Goal: Entertainment & Leisure: Consume media (video, audio)

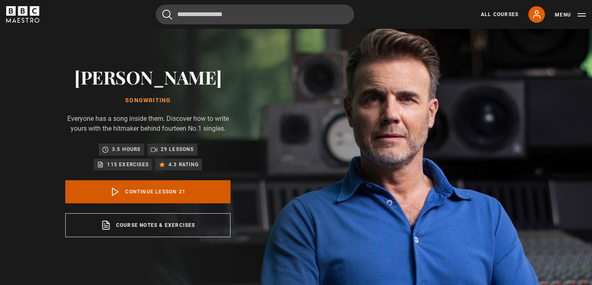
scroll to position [727, 0]
click at [142, 187] on link "Continue lesson 21" at bounding box center [147, 191] width 165 height 23
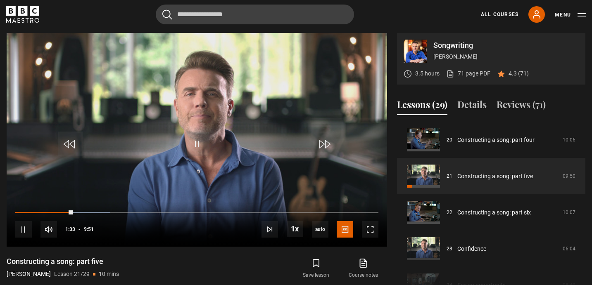
scroll to position [332, 0]
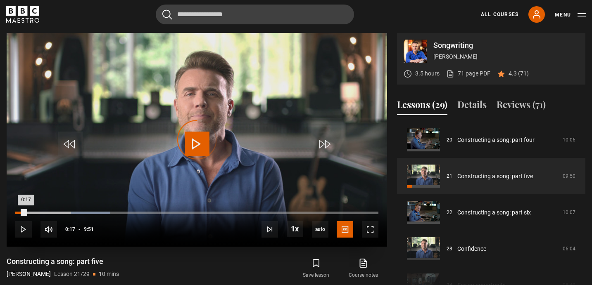
click at [26, 212] on div "Loaded : 26.23% 0:17 0:17" at bounding box center [196, 213] width 363 height 2
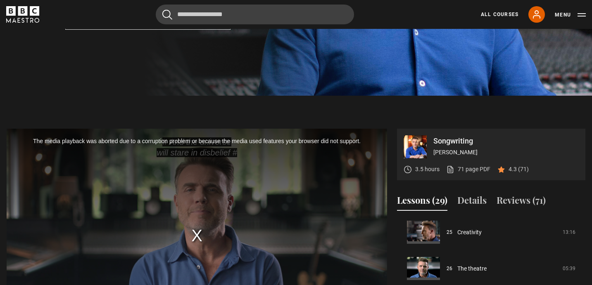
scroll to position [223, 0]
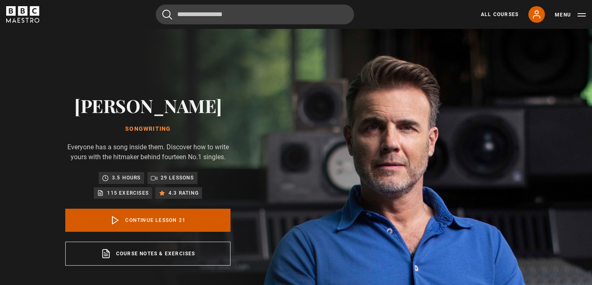
scroll to position [727, 0]
click at [160, 220] on link "Continue lesson 21" at bounding box center [147, 220] width 165 height 23
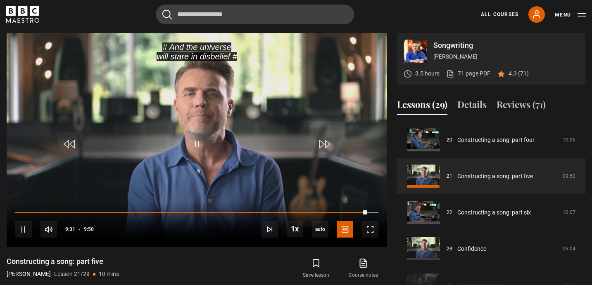
scroll to position [332, 0]
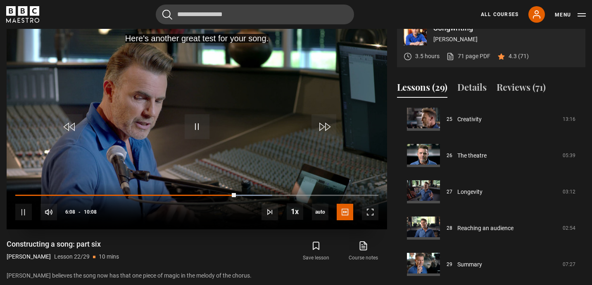
scroll to position [352, 0]
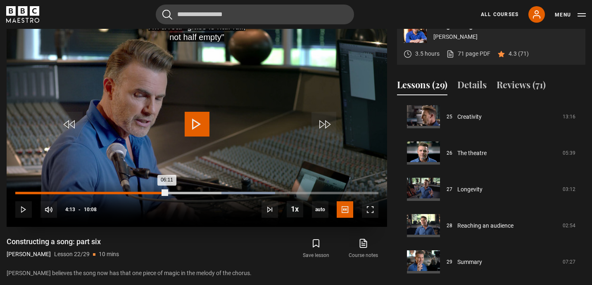
click at [167, 193] on div "06:11" at bounding box center [91, 193] width 152 height 2
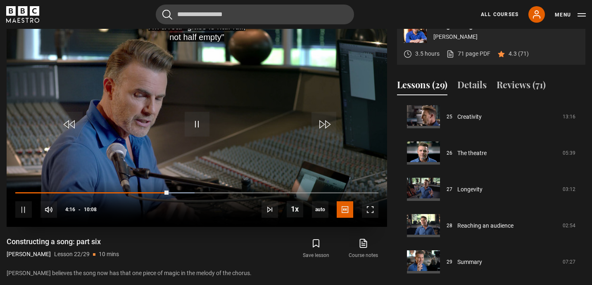
click at [130, 192] on div "10s Skip Back 10 seconds Pause 10s Skip Forward 10 seconds Loaded : 49.34% 03:3…" at bounding box center [197, 205] width 380 height 46
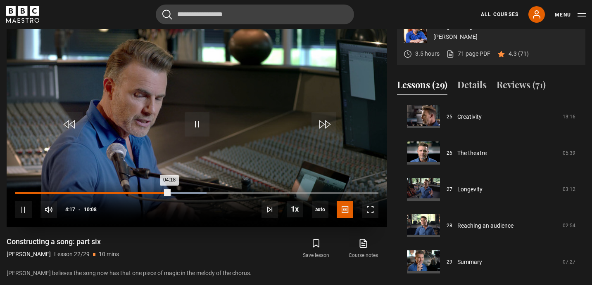
click at [129, 193] on div "Loaded : 52.63% 03:10 04:18" at bounding box center [196, 193] width 363 height 2
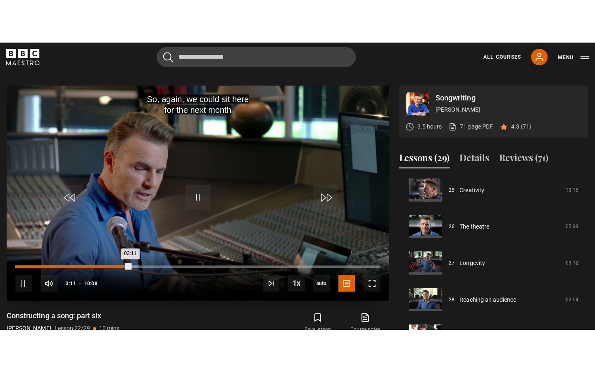
scroll to position [313, 0]
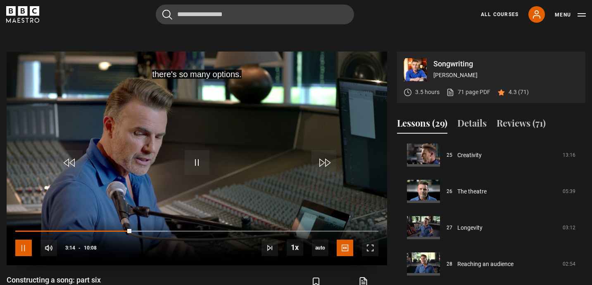
click at [23, 245] on span "Video Player" at bounding box center [23, 248] width 17 height 17
click at [201, 164] on span "Video Player" at bounding box center [197, 162] width 25 height 25
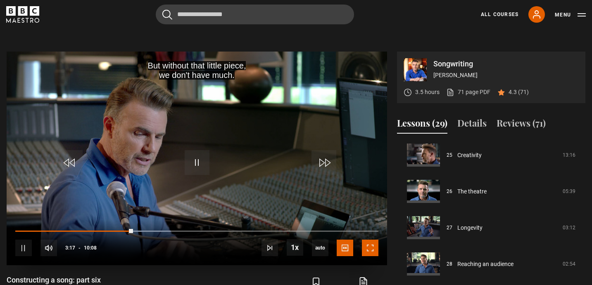
click at [370, 245] on span "Video Player" at bounding box center [370, 248] width 17 height 17
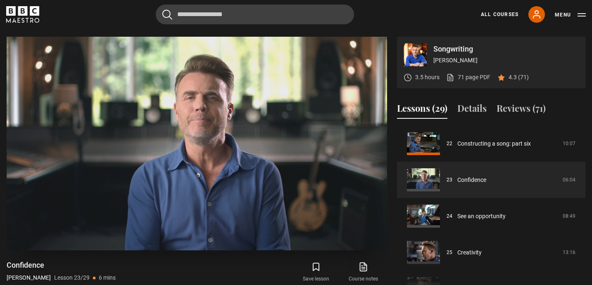
scroll to position [329, 0]
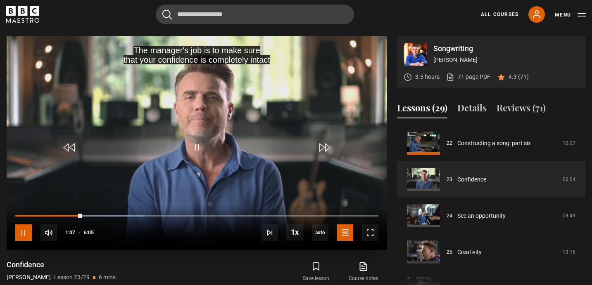
click at [28, 232] on span "Video Player" at bounding box center [23, 233] width 17 height 17
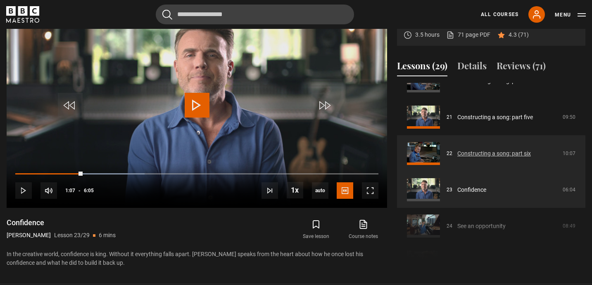
scroll to position [747, 0]
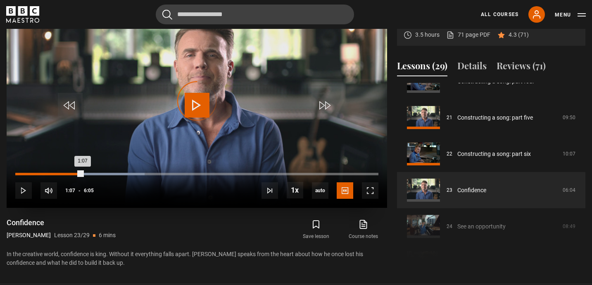
click at [73, 174] on div "0:58" at bounding box center [73, 174] width 1 height 2
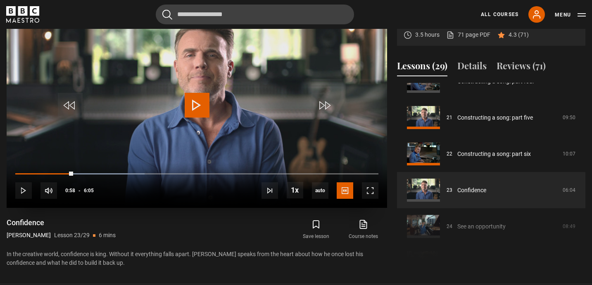
click at [197, 112] on span "Video Player" at bounding box center [197, 105] width 25 height 25
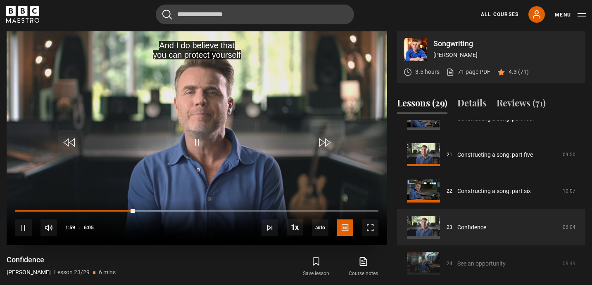
scroll to position [334, 0]
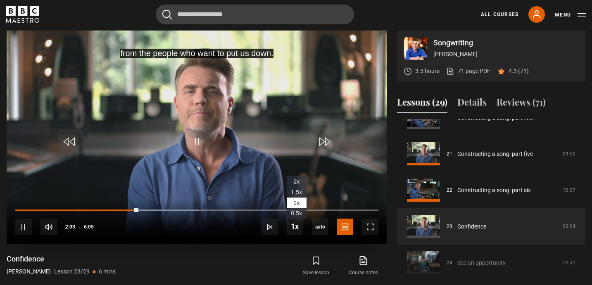
click at [300, 182] on li "2x" at bounding box center [297, 181] width 20 height 11
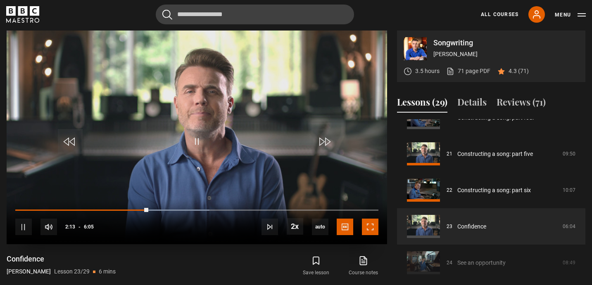
click at [369, 227] on span "Video Player" at bounding box center [370, 227] width 17 height 17
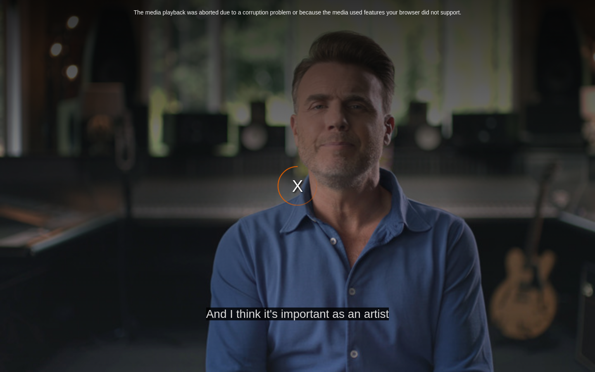
click at [298, 185] on div "The media playback was aborted due to a corruption problem or because the media…" at bounding box center [297, 186] width 595 height 372
click at [297, 184] on div "The media playback was aborted due to a corruption problem or because the media…" at bounding box center [297, 186] width 595 height 372
click at [589, 285] on div "The media playback was aborted due to a corruption problem or because the media…" at bounding box center [297, 186] width 595 height 372
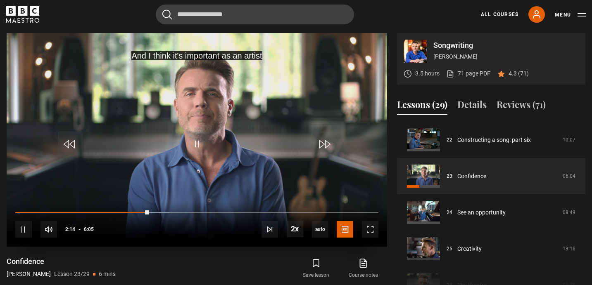
scroll to position [332, 0]
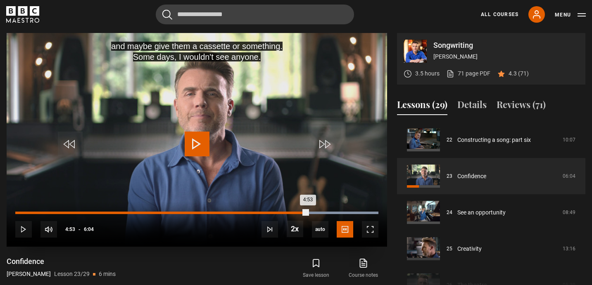
click at [308, 213] on div "4:53" at bounding box center [161, 213] width 292 height 2
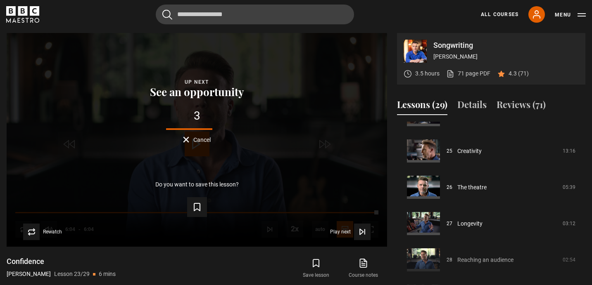
scroll to position [908, 0]
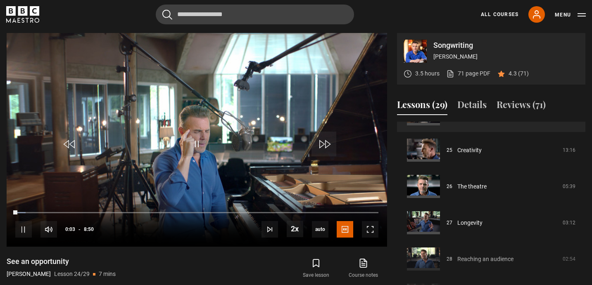
scroll to position [912, 0]
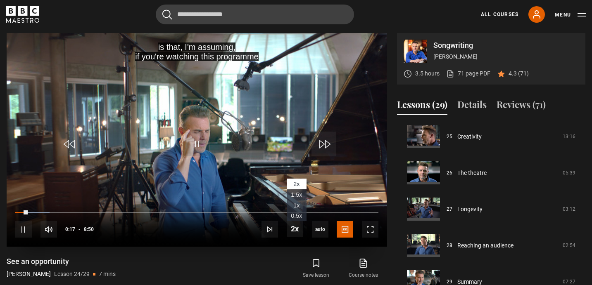
click at [298, 205] on span "1x" at bounding box center [296, 205] width 6 height 7
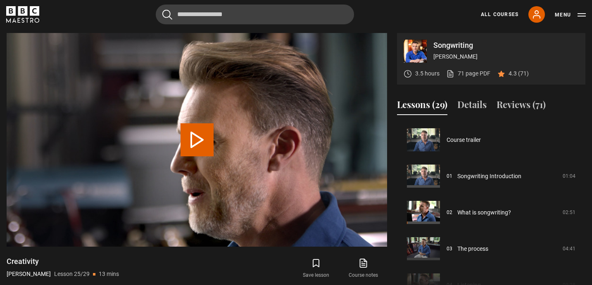
scroll to position [872, 0]
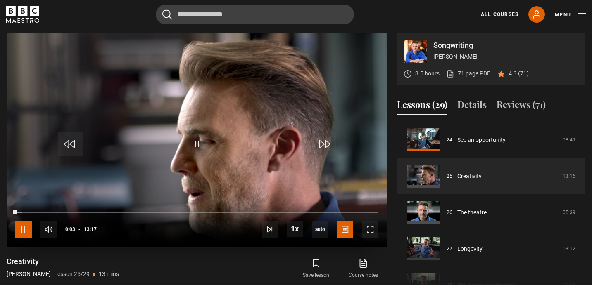
click at [24, 233] on span "Video Player" at bounding box center [23, 229] width 17 height 17
click at [200, 148] on span "Video Player" at bounding box center [197, 144] width 25 height 25
click at [199, 146] on span "Video Player" at bounding box center [197, 144] width 25 height 25
click at [208, 137] on span "Video Player" at bounding box center [197, 144] width 25 height 25
click at [26, 230] on span "Video Player" at bounding box center [23, 229] width 17 height 17
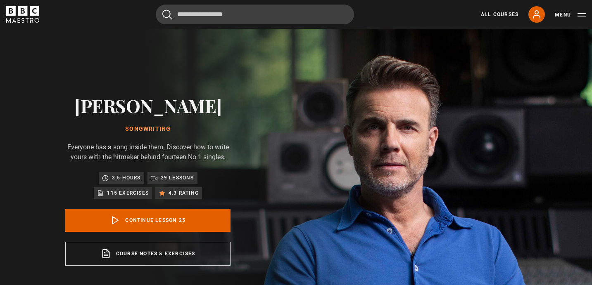
scroll to position [872, 0]
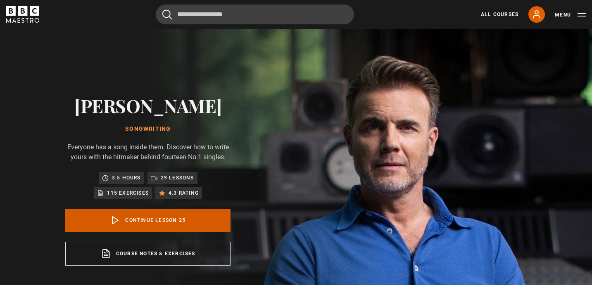
click at [155, 220] on link "Continue lesson 25" at bounding box center [147, 220] width 165 height 23
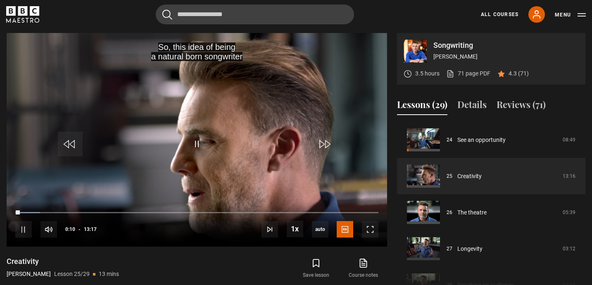
scroll to position [332, 0]
drag, startPoint x: 21, startPoint y: 211, endPoint x: 6, endPoint y: 209, distance: 15.1
click at [6, 209] on div "Songwriting Gary Barlow 3.5 hours 71 page PDF (opens in new tab) 4.3 (71) So, t…" at bounding box center [296, 166] width 592 height 267
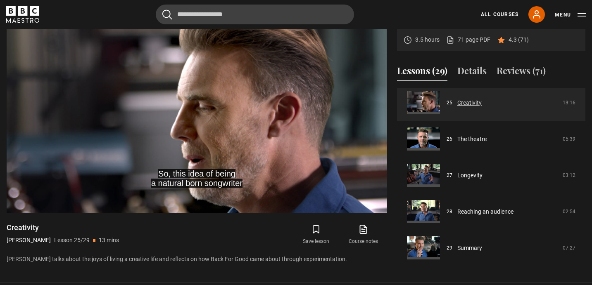
scroll to position [370, 0]
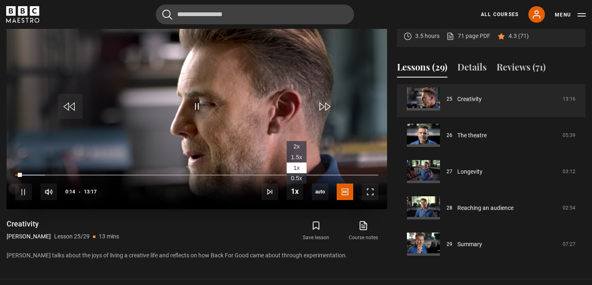
click at [295, 145] on span "2x" at bounding box center [296, 146] width 6 height 7
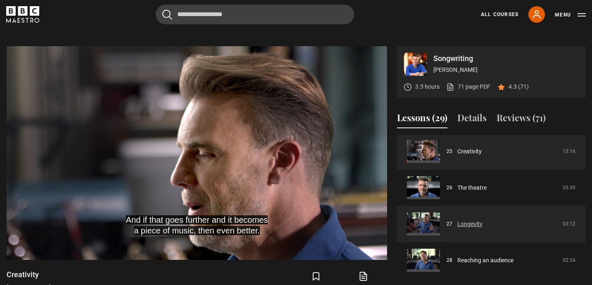
scroll to position [912, 0]
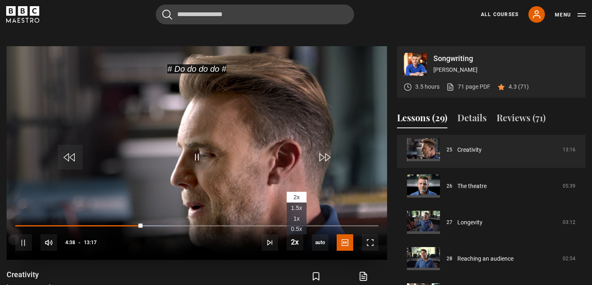
click at [298, 219] on span "1x" at bounding box center [296, 219] width 6 height 7
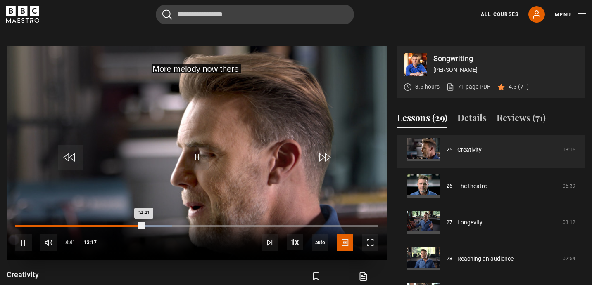
click at [134, 227] on div "Loaded : 43.29% 04:20 04:41" at bounding box center [196, 226] width 363 height 2
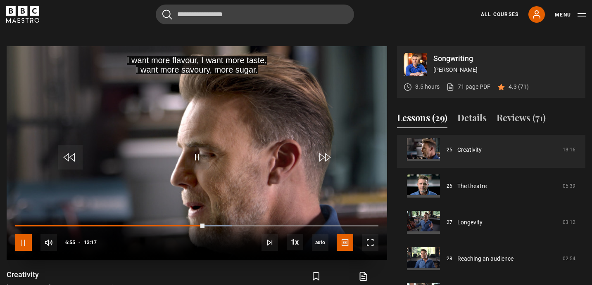
click at [25, 238] on span "Video Player" at bounding box center [23, 243] width 17 height 17
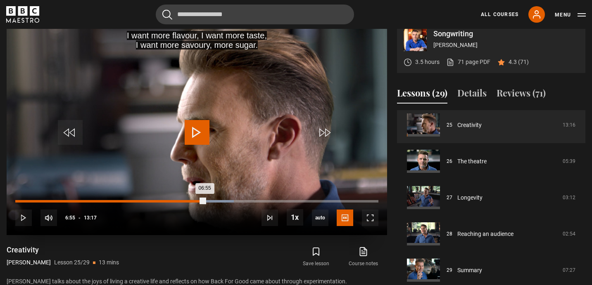
scroll to position [323, 0]
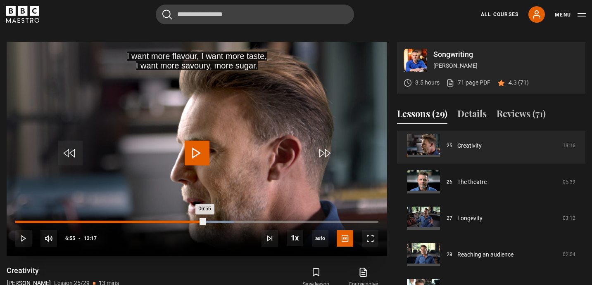
click at [194, 222] on div "06:55" at bounding box center [110, 222] width 190 height 2
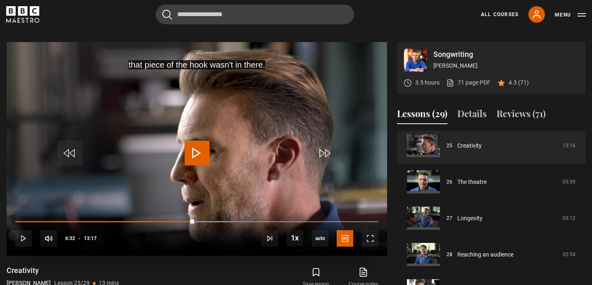
click at [198, 158] on span "Video Player" at bounding box center [197, 153] width 25 height 25
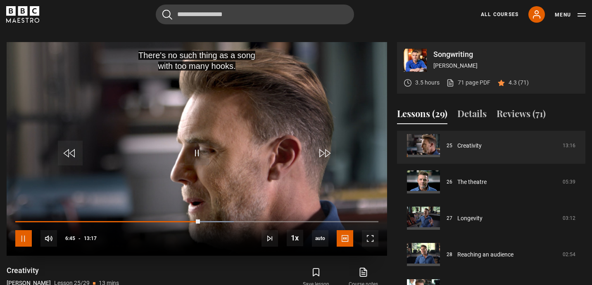
click at [21, 238] on span "Video Player" at bounding box center [23, 238] width 17 height 17
click at [201, 142] on span "Video Player" at bounding box center [197, 153] width 25 height 25
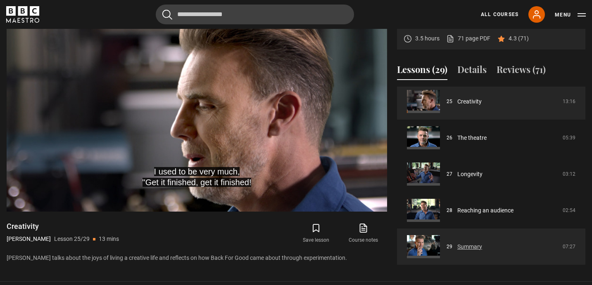
scroll to position [367, 0]
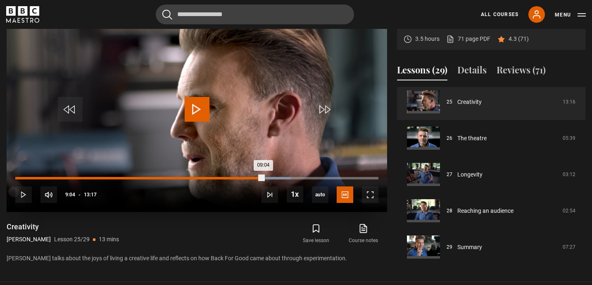
click at [240, 178] on div "09:04" at bounding box center [139, 178] width 248 height 2
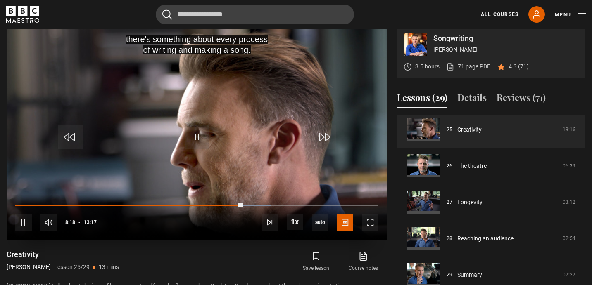
scroll to position [339, 0]
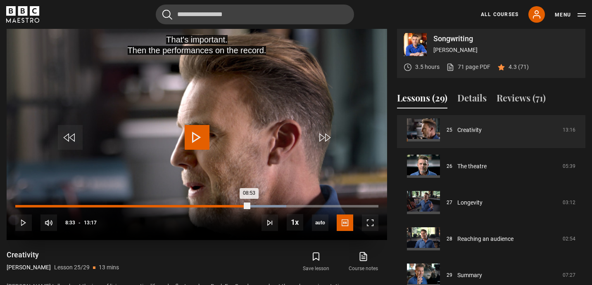
click at [249, 207] on div "Loaded : 74.65% 08:33 08:53" at bounding box center [196, 206] width 363 height 2
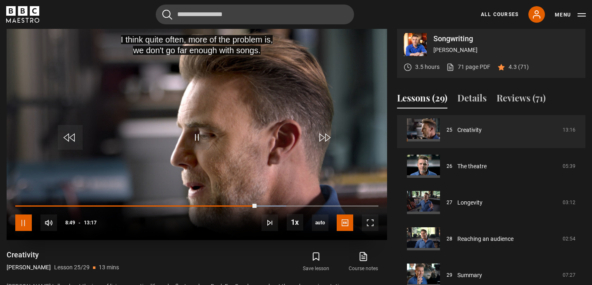
click at [24, 222] on span "Video Player" at bounding box center [23, 223] width 17 height 17
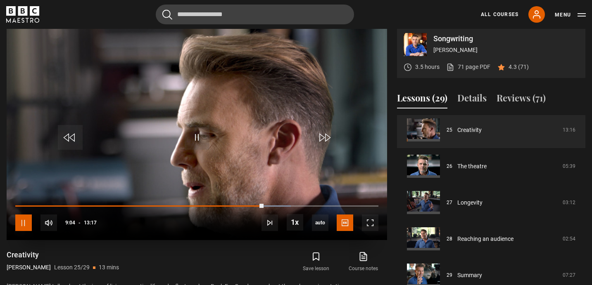
click at [26, 228] on span "Video Player" at bounding box center [23, 223] width 17 height 17
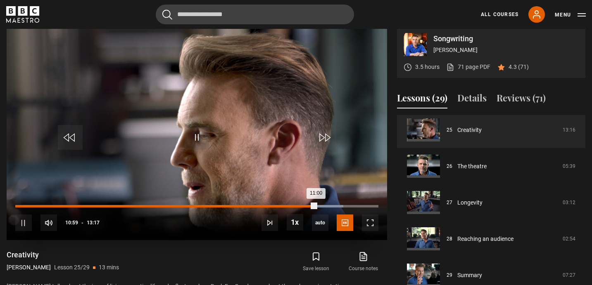
click at [296, 206] on div "Loaded : 90.34% 10:15 11:00" at bounding box center [196, 206] width 363 height 2
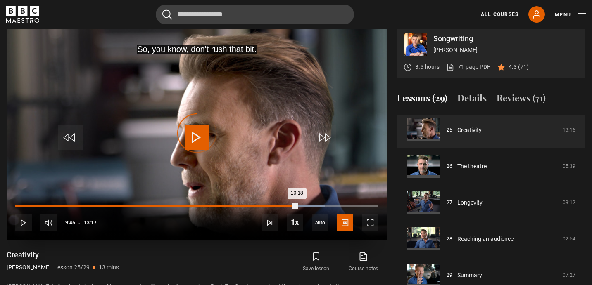
click at [282, 206] on div "10:18" at bounding box center [156, 206] width 282 height 2
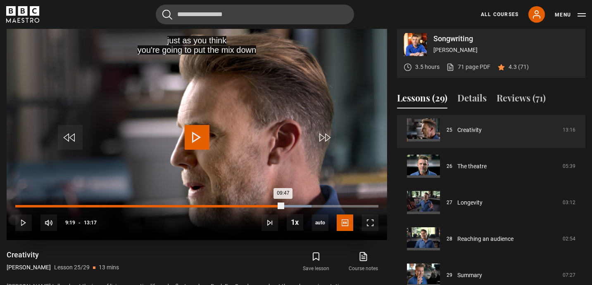
click at [270, 205] on div "09:19" at bounding box center [270, 206] width 1 height 2
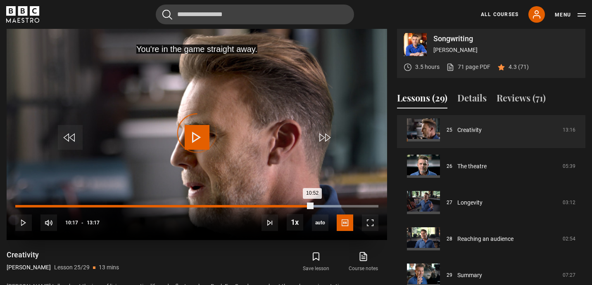
click at [296, 206] on div "10:17" at bounding box center [296, 206] width 1 height 2
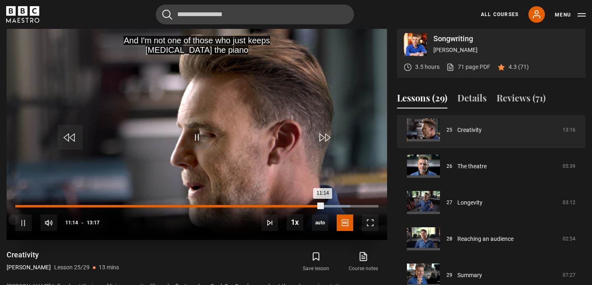
click at [310, 206] on div "11:14" at bounding box center [169, 206] width 308 height 2
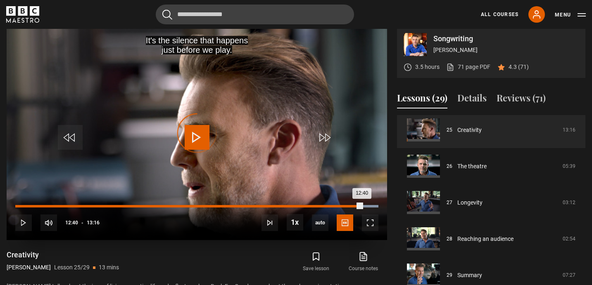
click at [362, 206] on div "Loaded : 100.00% 12:40 12:40" at bounding box center [196, 206] width 363 height 2
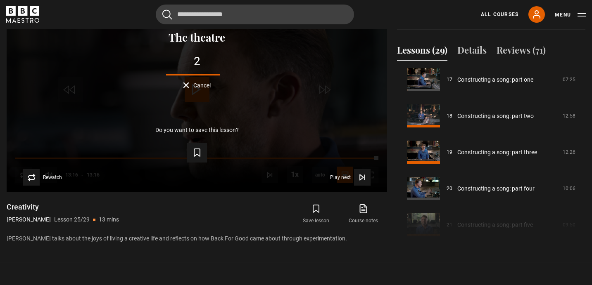
scroll to position [597, 0]
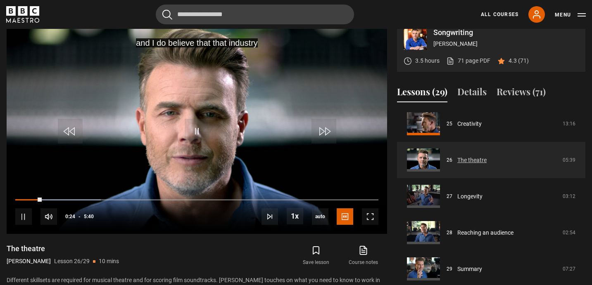
scroll to position [345, 0]
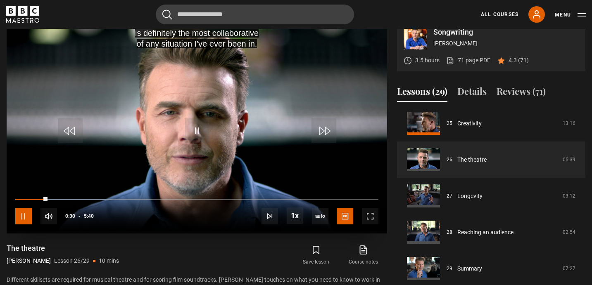
click at [21, 218] on span "Video Player" at bounding box center [23, 216] width 17 height 17
click at [195, 130] on span "Video Player" at bounding box center [197, 131] width 25 height 25
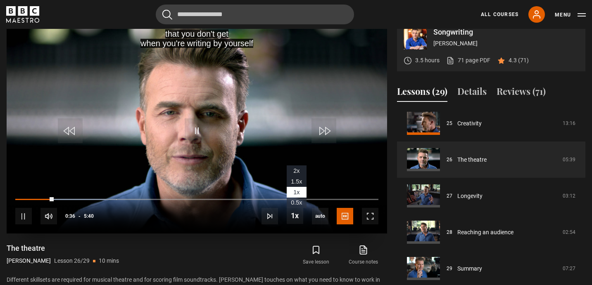
click at [297, 171] on span "2x" at bounding box center [296, 171] width 6 height 7
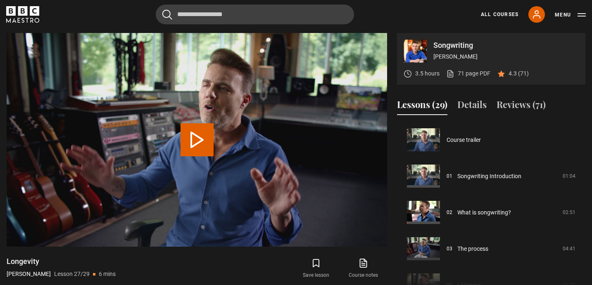
scroll to position [912, 0]
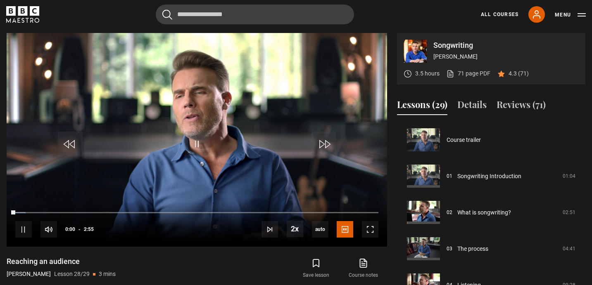
scroll to position [912, 0]
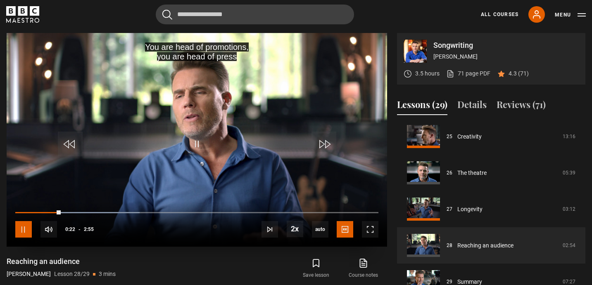
click at [23, 232] on span "Video Player" at bounding box center [23, 229] width 17 height 17
click at [200, 141] on span "Video Player" at bounding box center [197, 144] width 25 height 25
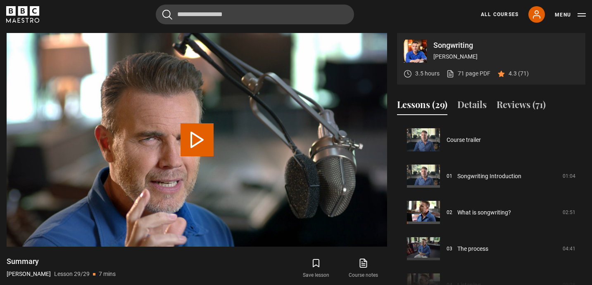
scroll to position [912, 0]
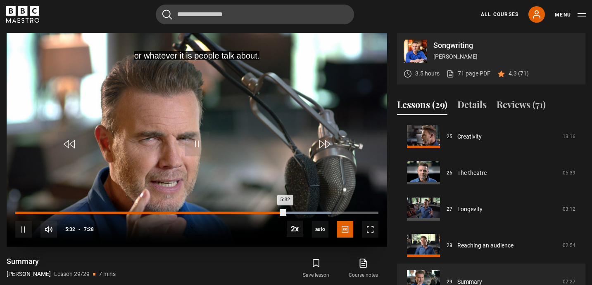
click at [249, 213] on div "4:47" at bounding box center [248, 213] width 1 height 2
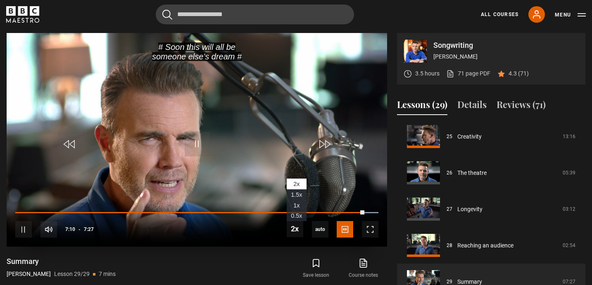
click at [299, 204] on span "1x" at bounding box center [296, 205] width 6 height 7
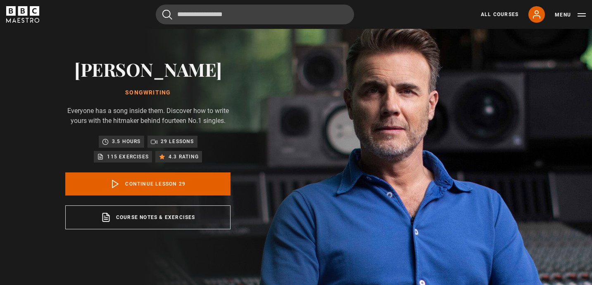
scroll to position [0, 0]
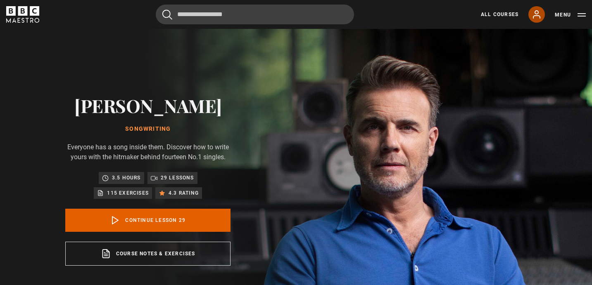
click at [540, 15] on icon at bounding box center [536, 14] width 10 height 10
click at [581, 14] on button "Menu" at bounding box center [570, 15] width 31 height 8
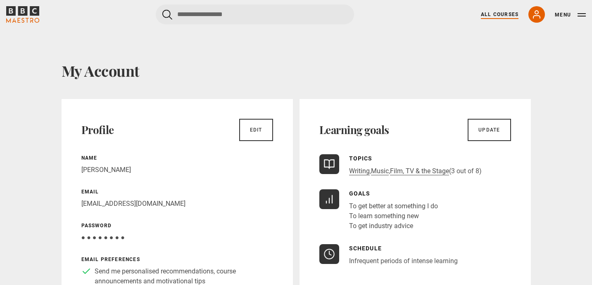
click at [502, 12] on link "All Courses" at bounding box center [500, 14] width 38 height 7
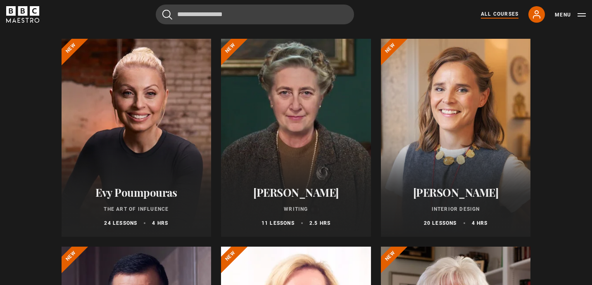
scroll to position [93, 0]
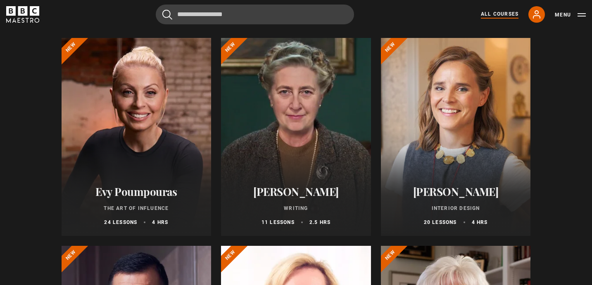
click at [303, 130] on div at bounding box center [296, 137] width 150 height 198
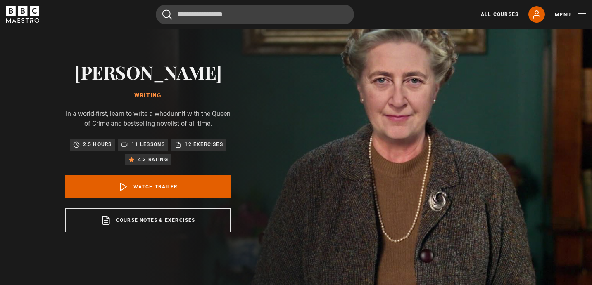
scroll to position [34, 0]
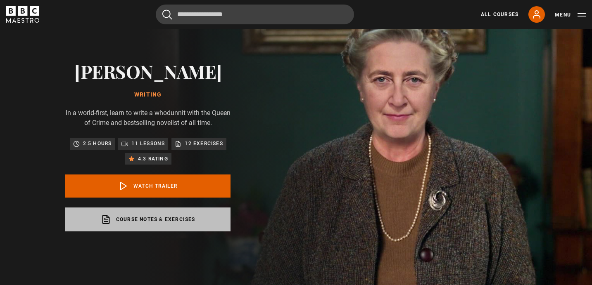
click at [178, 220] on link "Course notes & exercises opens in a new tab" at bounding box center [147, 220] width 165 height 24
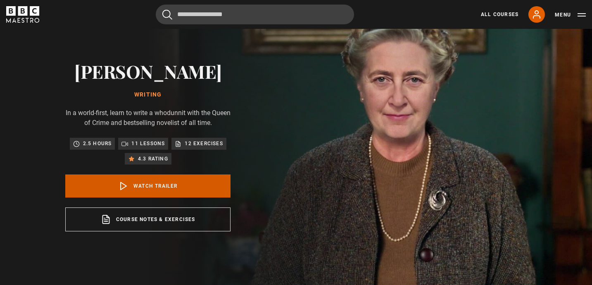
click at [199, 183] on link "Watch Trailer" at bounding box center [147, 186] width 165 height 23
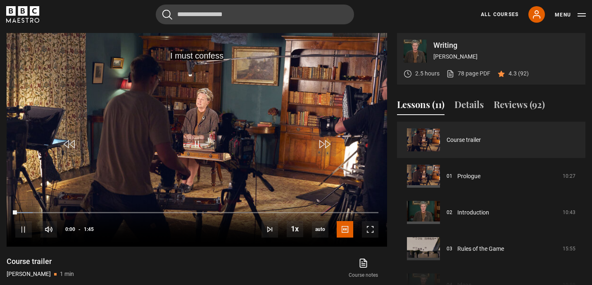
scroll to position [332, 0]
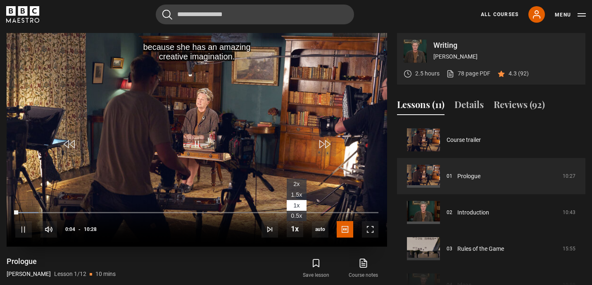
click at [299, 182] on span "2x" at bounding box center [296, 184] width 6 height 7
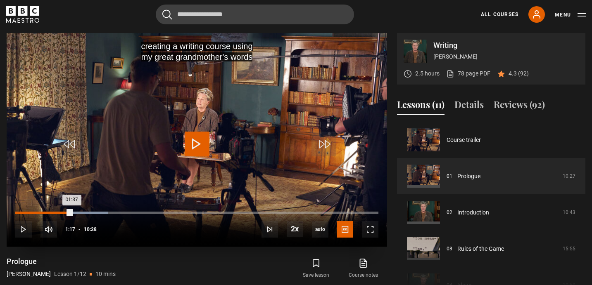
click at [60, 213] on div "01:17" at bounding box center [60, 213] width 1 height 2
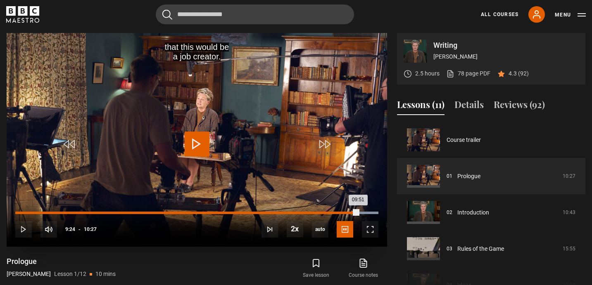
click at [342, 212] on div "09:51" at bounding box center [186, 213] width 343 height 2
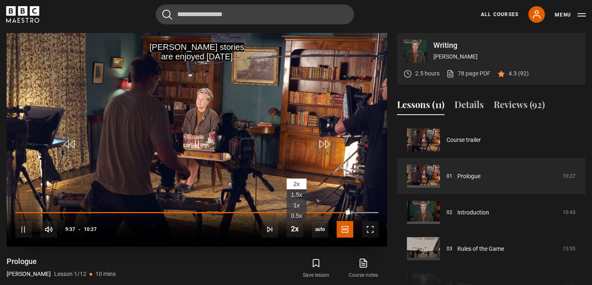
click at [298, 202] on span "1x" at bounding box center [296, 205] width 6 height 7
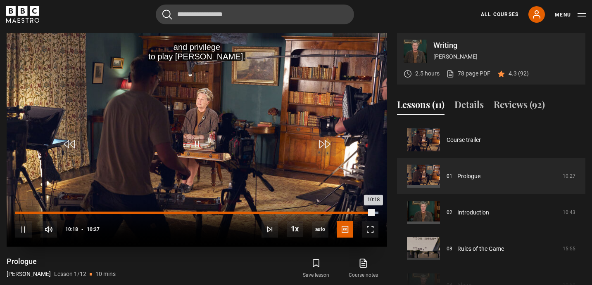
click at [360, 213] on div "10:18" at bounding box center [194, 213] width 358 height 2
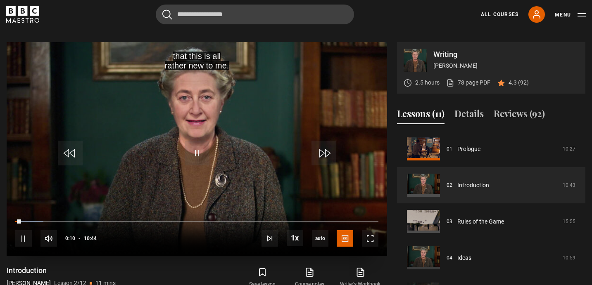
scroll to position [322, 0]
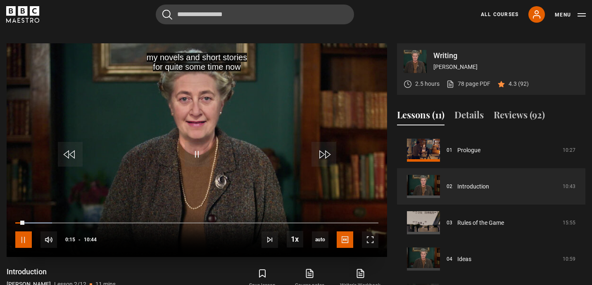
click at [24, 242] on span "Video Player" at bounding box center [23, 240] width 17 height 17
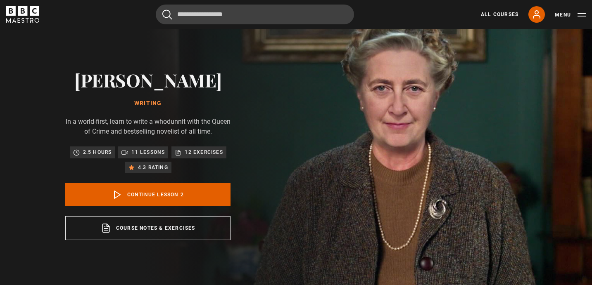
scroll to position [0, 0]
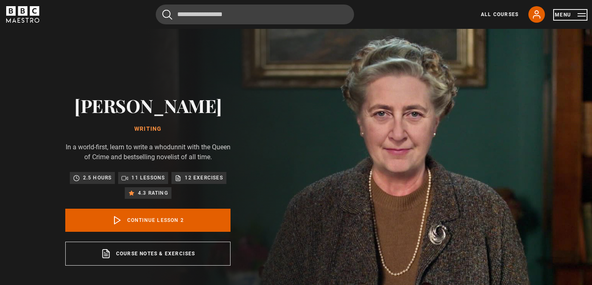
click at [580, 15] on button "Menu" at bounding box center [570, 15] width 31 height 8
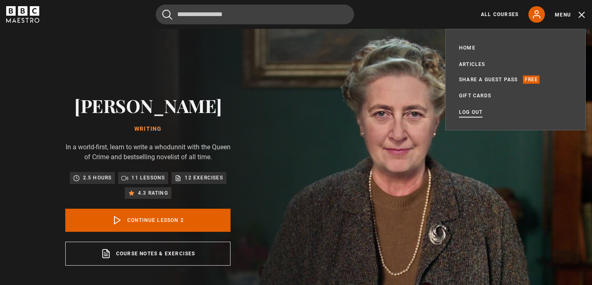
click at [476, 112] on link "Log out" at bounding box center [471, 112] width 24 height 8
